Goal: Obtain resource: Download file/media

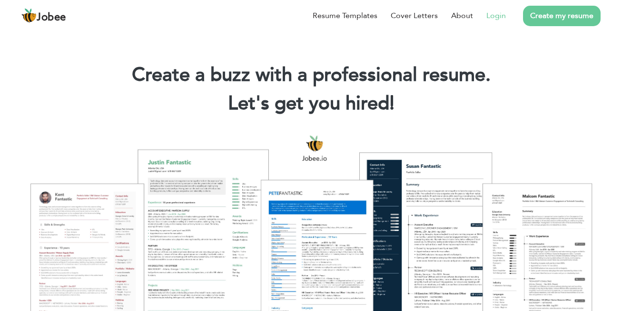
click at [494, 20] on link "Login" at bounding box center [497, 15] width 20 height 11
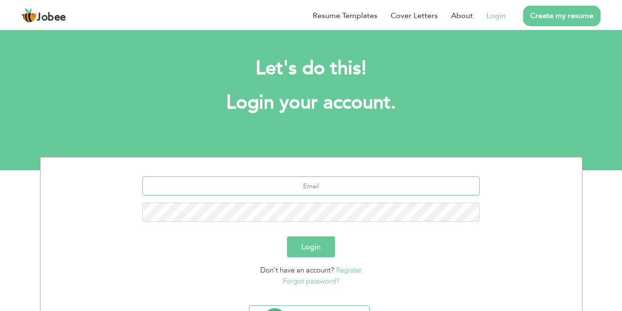
click at [303, 182] on input "text" at bounding box center [311, 186] width 338 height 19
type input "ali.raza.buo65@gmail.com"
click at [287, 237] on button "Login" at bounding box center [311, 247] width 48 height 21
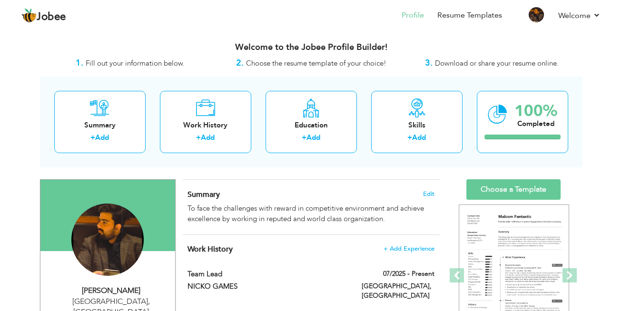
scroll to position [16, 0]
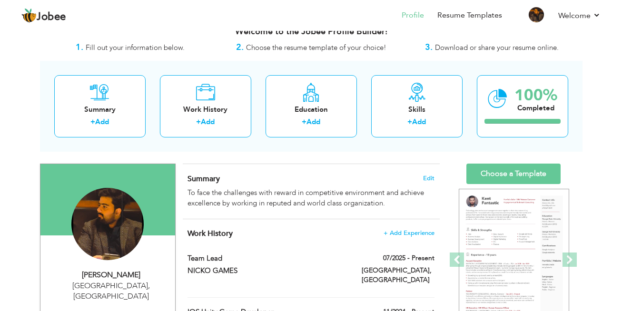
click at [472, 50] on span "Download or share your resume online." at bounding box center [497, 48] width 124 height 10
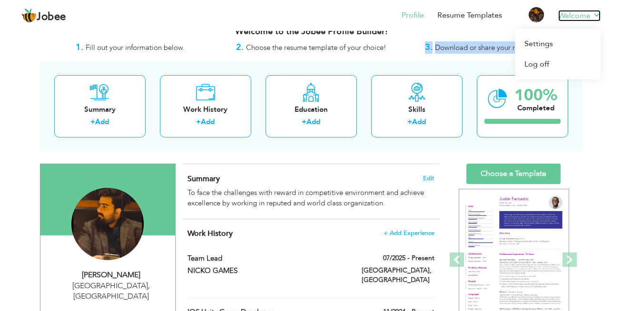
click at [582, 15] on link "Welcome" at bounding box center [579, 15] width 42 height 11
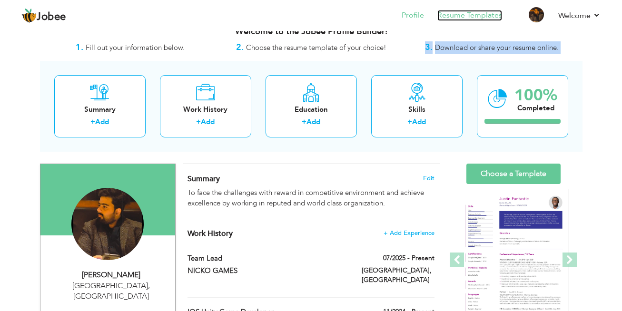
click at [469, 10] on link "Resume Templates" at bounding box center [470, 15] width 65 height 11
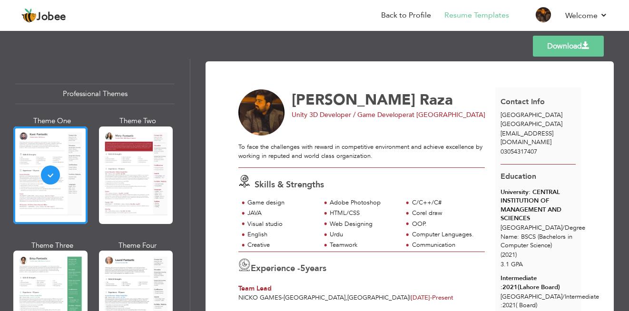
click at [543, 46] on link "Download" at bounding box center [568, 46] width 71 height 21
